Goal: Share content: Share content

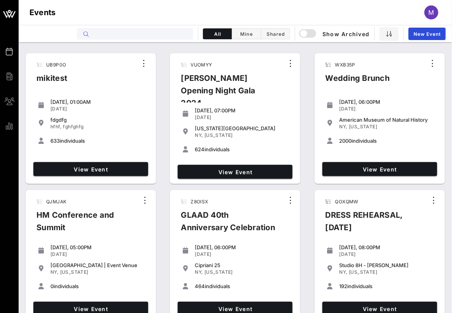
click at [167, 31] on input "text" at bounding box center [140, 34] width 96 height 10
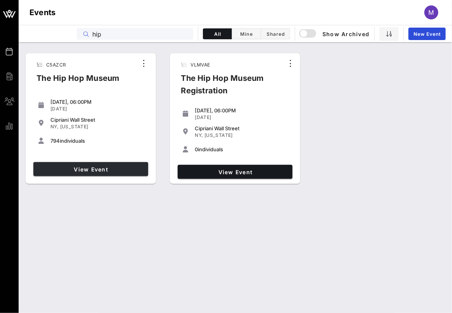
type input "hip"
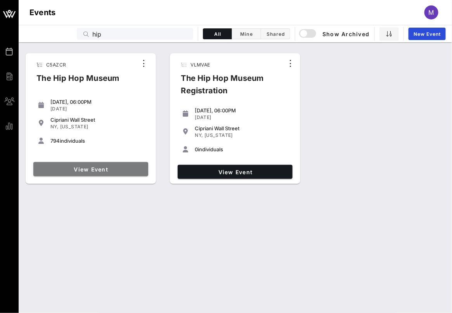
click at [111, 167] on span "View Event" at bounding box center [91, 169] width 109 height 7
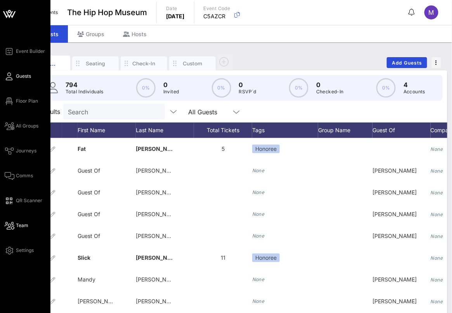
click at [12, 225] on icon at bounding box center [10, 225] width 10 height 1
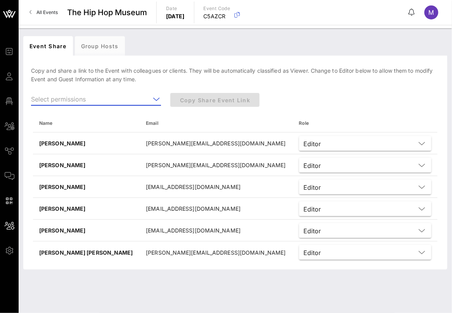
click at [92, 96] on input "text" at bounding box center [90, 99] width 119 height 12
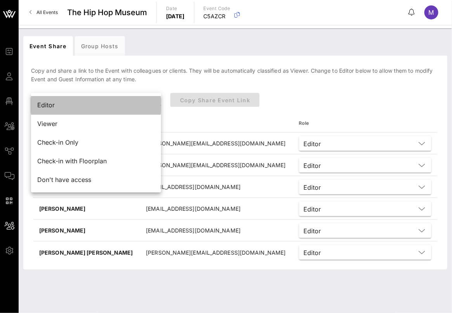
click at [87, 105] on div "Editor" at bounding box center [96, 104] width 118 height 7
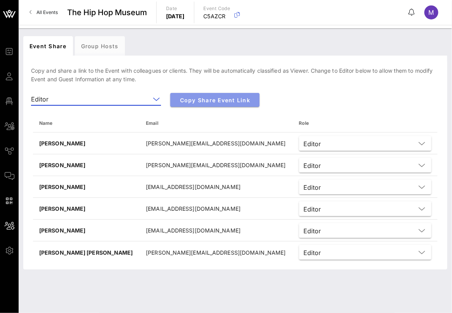
click at [198, 101] on span "Copy Share Event Link" at bounding box center [215, 100] width 77 height 7
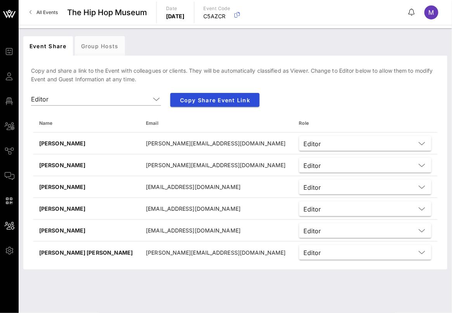
click at [128, 308] on div "Event Share Group Hosts Copy and share a link to the Event with colleagues or c…" at bounding box center [236, 170] width 434 height 284
click at [28, 303] on div "Event Share Group Hosts Copy and share a link to the Event with colleagues or c…" at bounding box center [236, 170] width 434 height 284
click at [150, 40] on div "Event Share Group Hosts" at bounding box center [235, 45] width 424 height 19
click at [442, 16] on div "M" at bounding box center [435, 12] width 21 height 14
click at [427, 9] on div "M" at bounding box center [432, 12] width 14 height 14
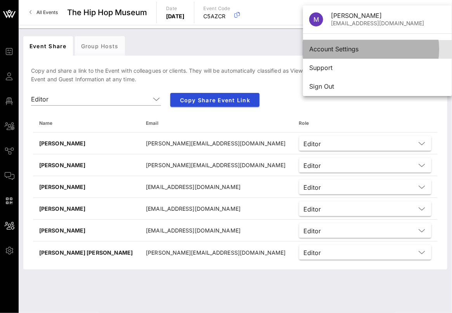
click at [348, 46] on div "Account Settings" at bounding box center [378, 48] width 137 height 7
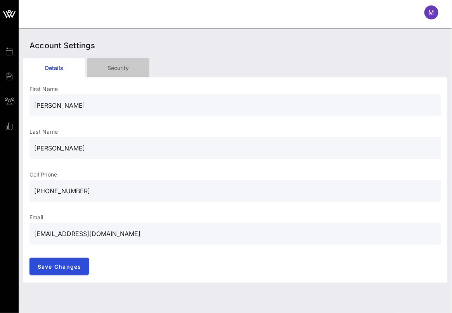
click at [139, 63] on div "Security" at bounding box center [118, 67] width 62 height 19
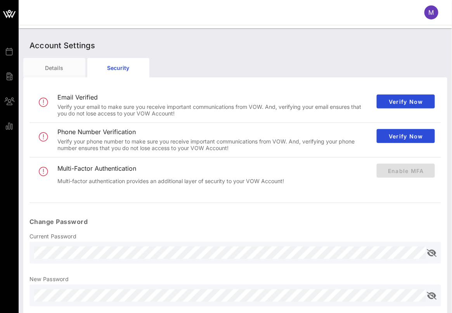
click at [137, 35] on div "Account Settings" at bounding box center [235, 45] width 424 height 25
click at [136, 35] on div "Account Settings" at bounding box center [235, 45] width 424 height 25
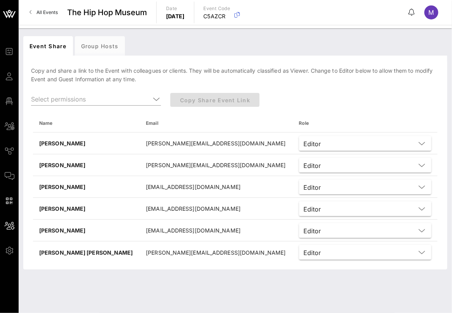
click at [155, 307] on div "Event Share Group Hosts Copy and share a link to the Event with colleagues or c…" at bounding box center [236, 170] width 434 height 284
click at [144, 97] on input "text" at bounding box center [90, 99] width 119 height 12
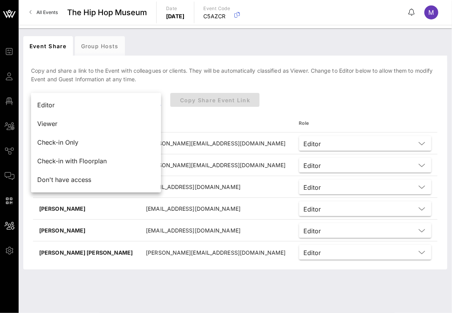
click at [142, 61] on div "Copy and share a link to the Event with colleagues or clients. They will be aut…" at bounding box center [235, 164] width 424 height 209
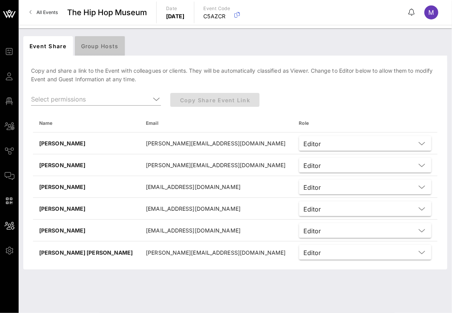
click at [109, 43] on div "Group Hosts" at bounding box center [100, 45] width 50 height 19
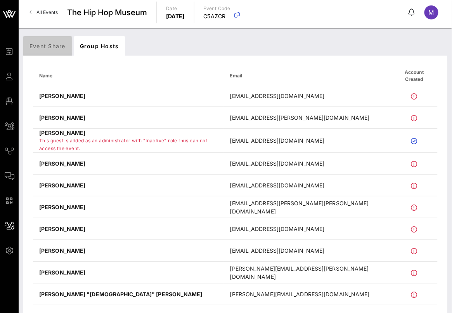
click at [52, 38] on div "Event Share" at bounding box center [47, 45] width 49 height 19
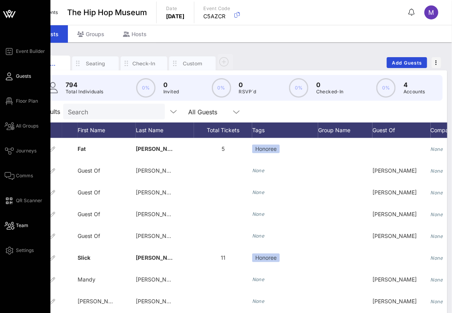
click at [18, 223] on span "Team" at bounding box center [22, 225] width 12 height 7
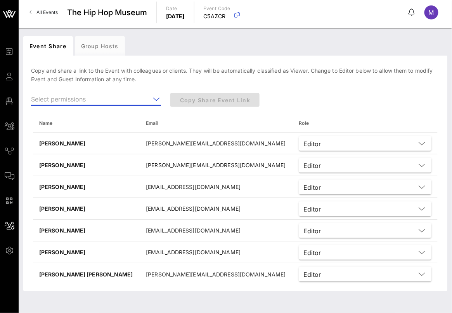
click at [109, 98] on input "text" at bounding box center [90, 99] width 119 height 12
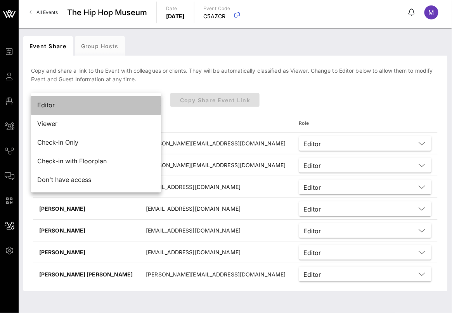
click at [88, 108] on div "Editor" at bounding box center [96, 104] width 118 height 7
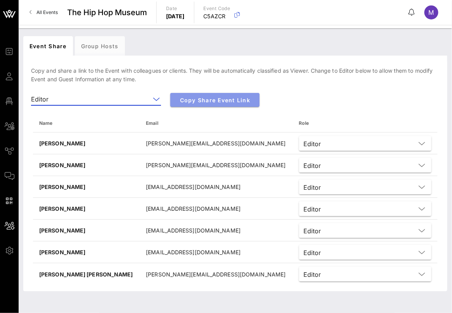
click at [194, 101] on span "Copy Share Event Link" at bounding box center [215, 100] width 77 height 7
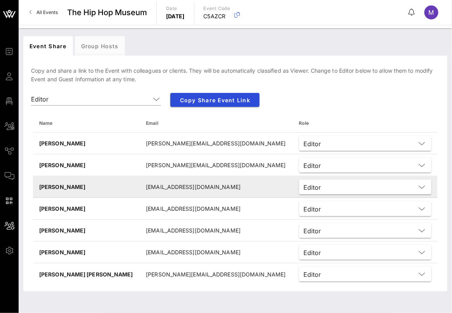
click at [299, 193] on div "Editor" at bounding box center [365, 186] width 132 height 15
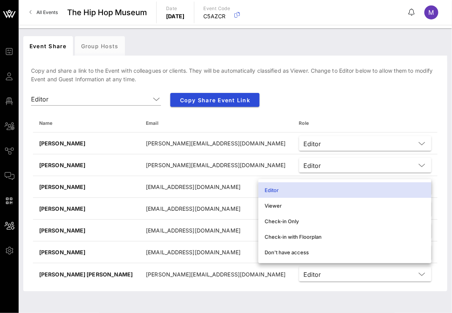
click at [367, 63] on div "Copy and share a link to the Event with colleagues or clients. They will be aut…" at bounding box center [235, 175] width 424 height 231
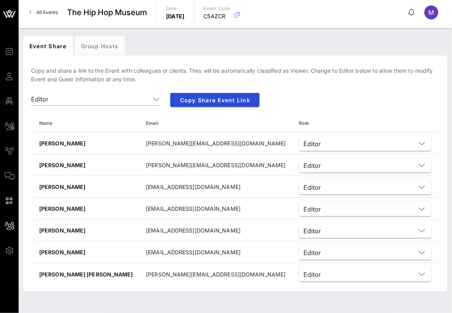
click at [135, 306] on div "Event Share Group Hosts Copy and share a link to the Event with colleagues or c…" at bounding box center [236, 170] width 434 height 284
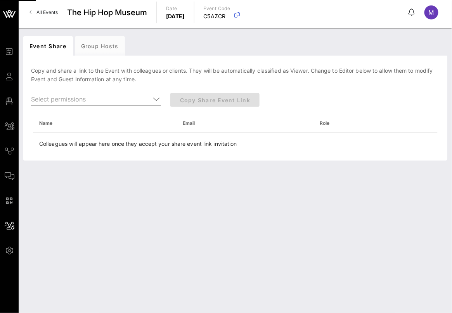
click at [98, 246] on div "Event Share Group Hosts [PERSON_NAME] and share a link to the Event with collea…" at bounding box center [236, 170] width 434 height 284
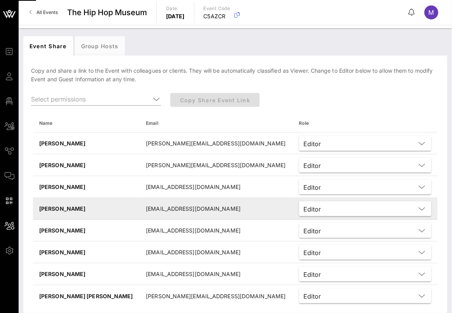
scroll to position [7, 0]
